Goal: Information Seeking & Learning: Learn about a topic

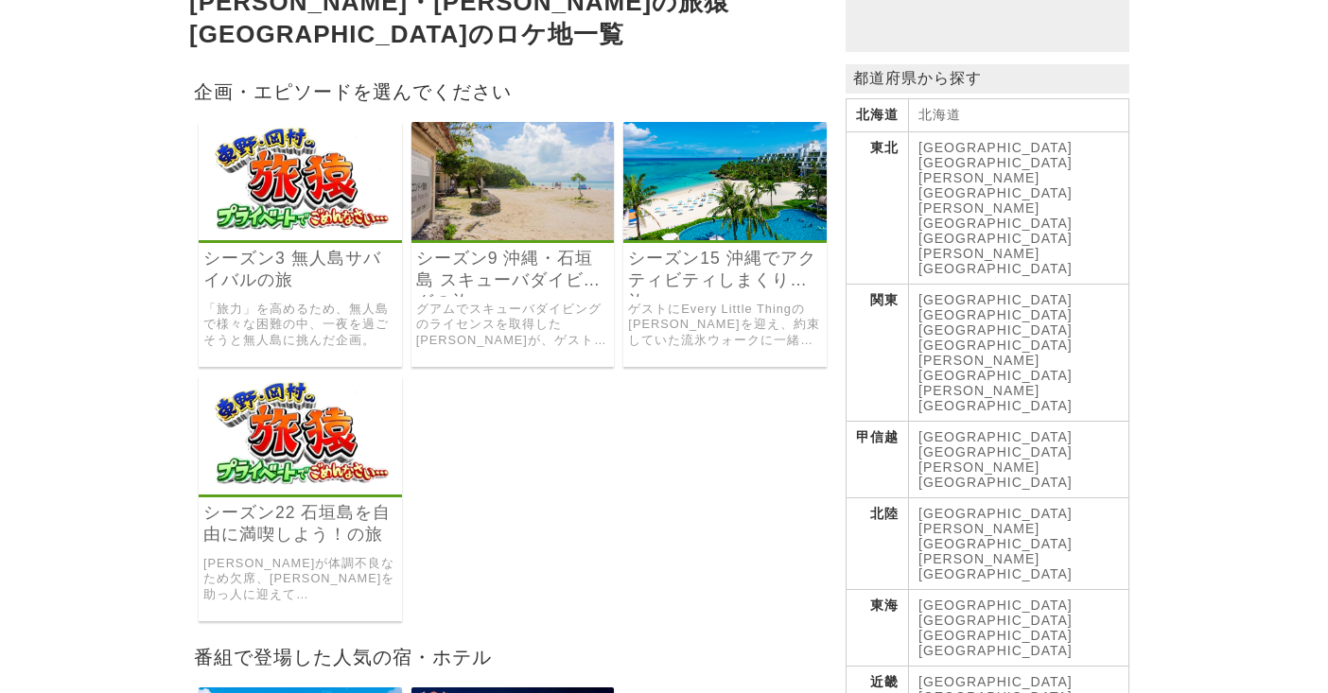
scroll to position [284, 0]
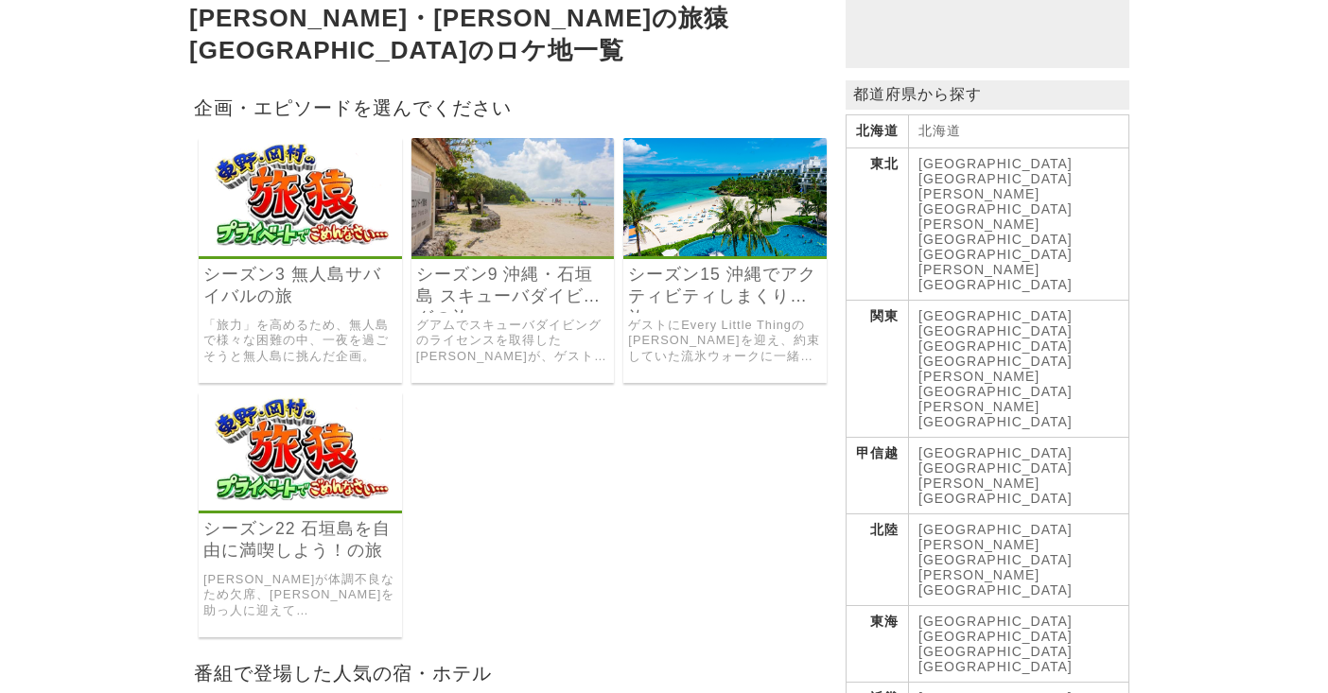
click at [763, 169] on img at bounding box center [724, 197] width 203 height 118
click at [484, 176] on img at bounding box center [513, 197] width 203 height 118
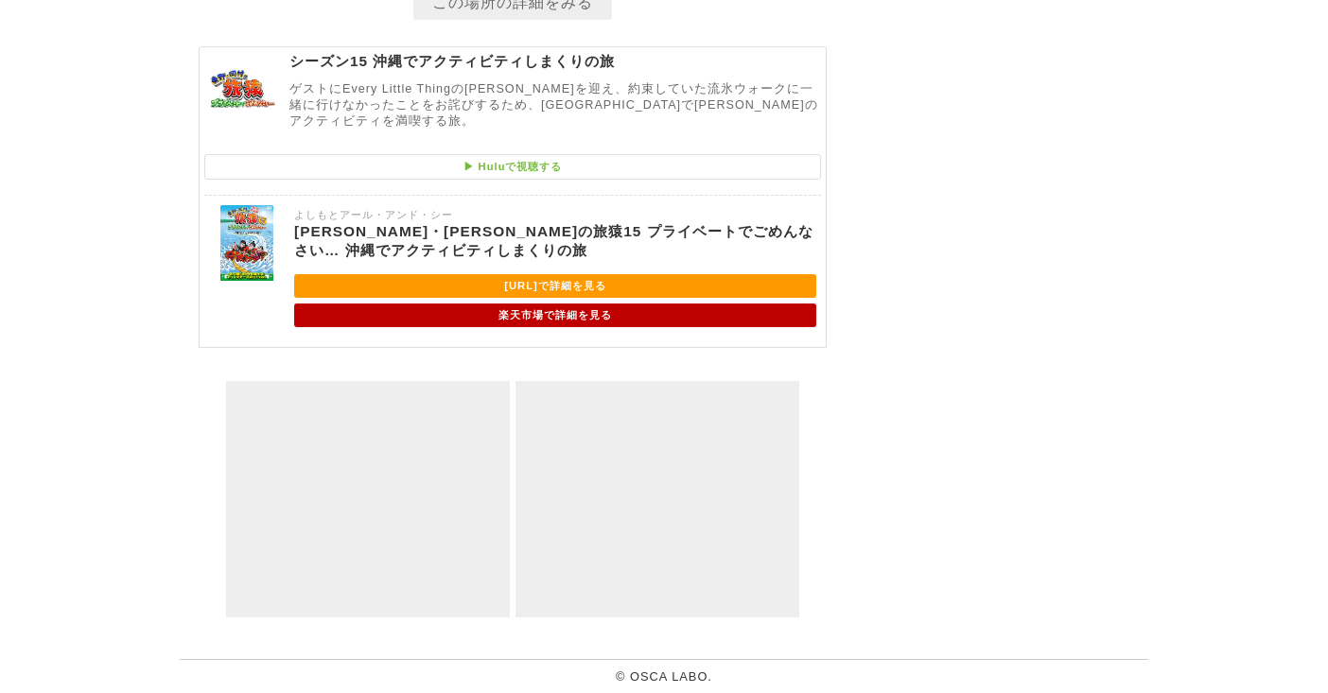
scroll to position [5456, 0]
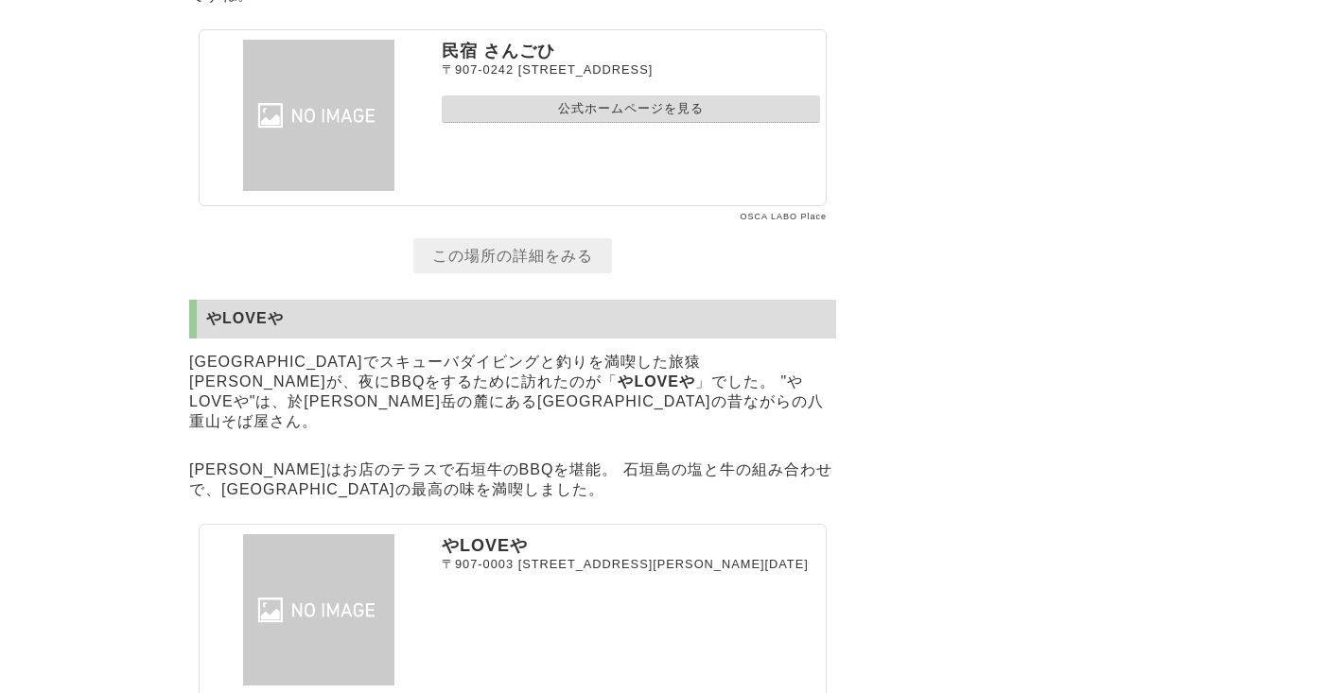
scroll to position [5984, 0]
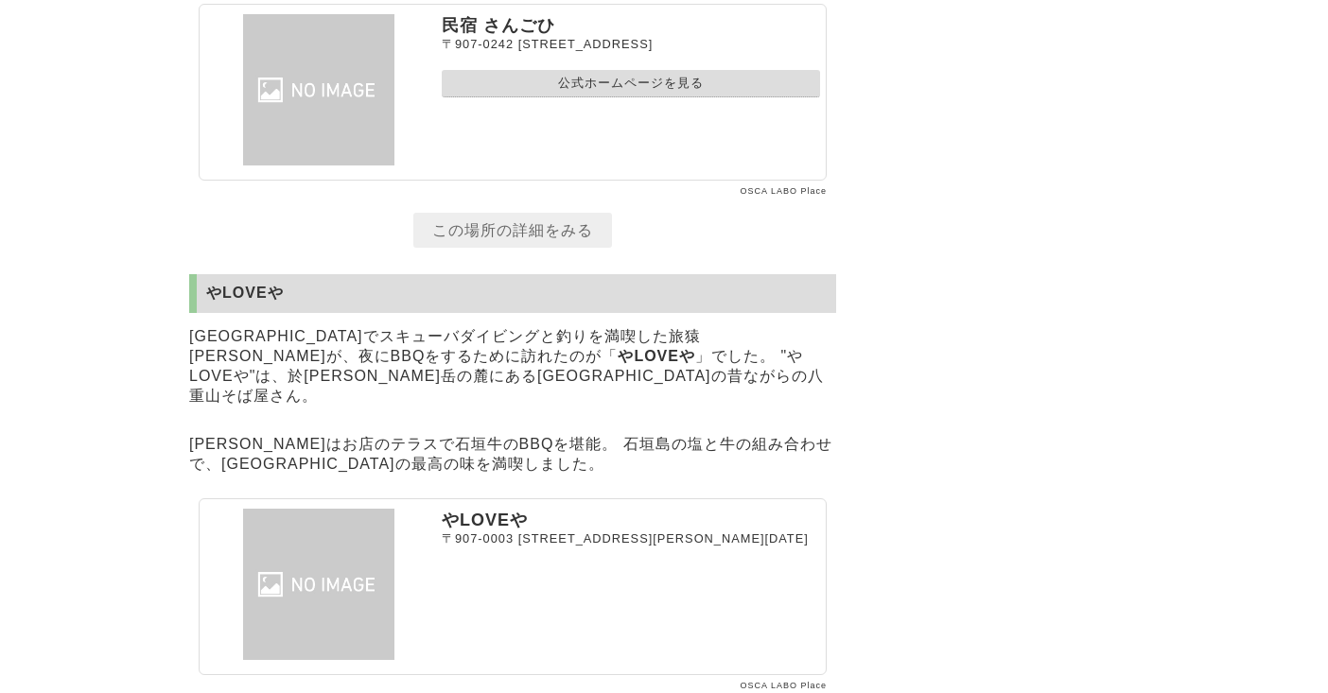
click at [646, 97] on link "公式ホームページを見る" at bounding box center [631, 83] width 378 height 27
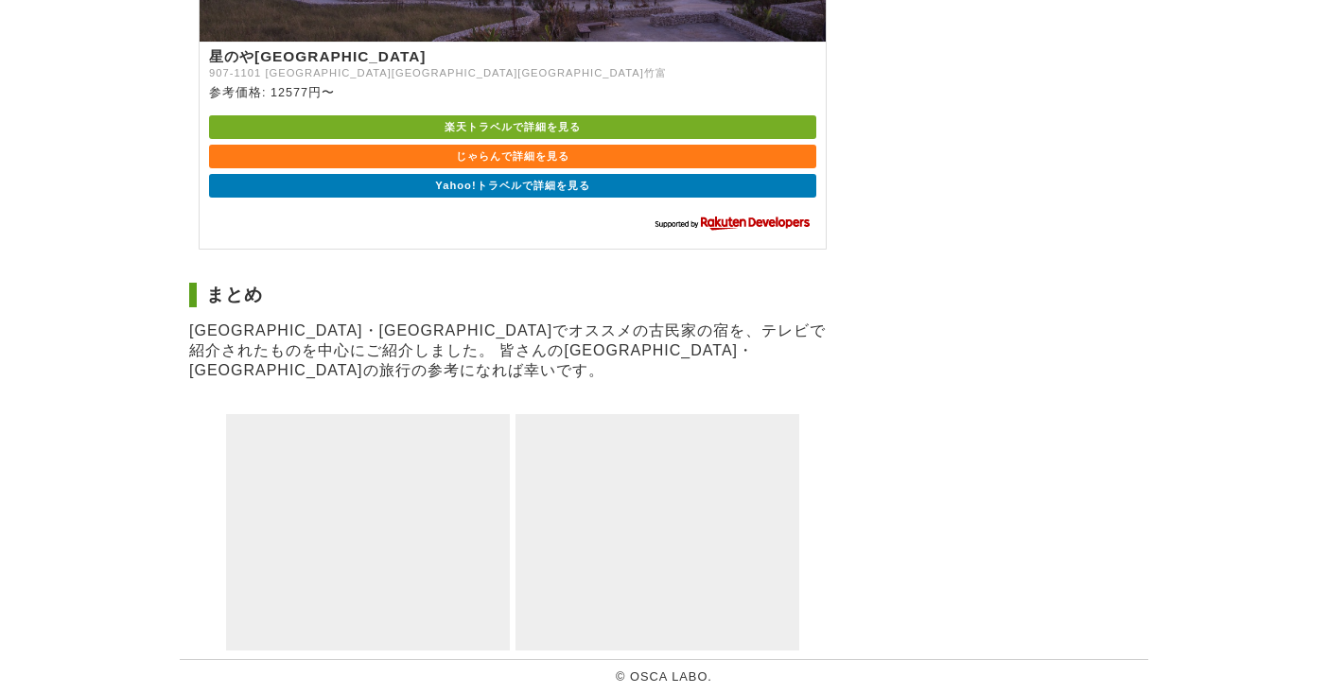
scroll to position [3401, 0]
